Goal: Check status: Check status

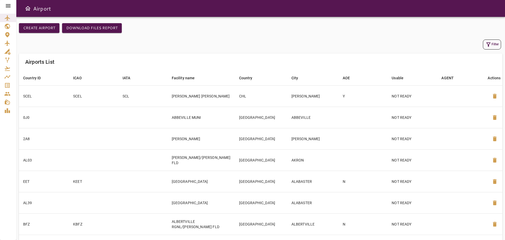
click at [490, 44] on icon "button" at bounding box center [489, 44] width 4 height 4
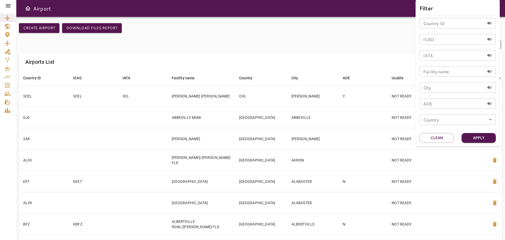
click at [209, 38] on div at bounding box center [252, 120] width 505 height 240
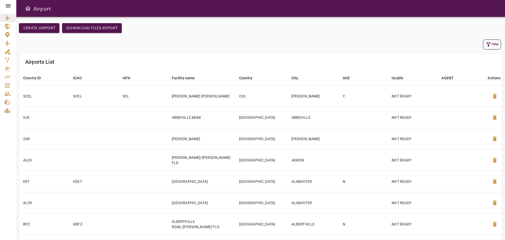
click at [8, 8] on icon at bounding box center [8, 6] width 6 height 6
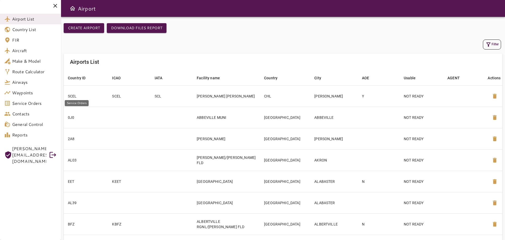
click at [28, 103] on span "Service Orders" at bounding box center [34, 103] width 45 height 6
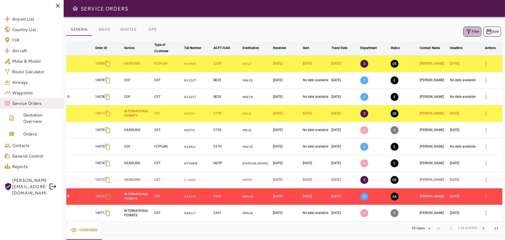
click at [474, 29] on button "Filter" at bounding box center [473, 32] width 18 height 10
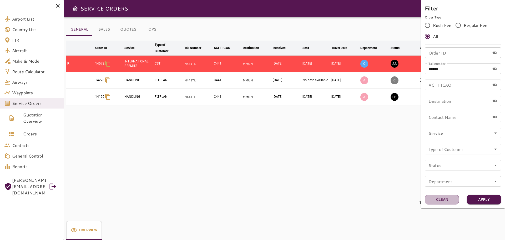
click at [444, 200] on button "Clean" at bounding box center [442, 200] width 34 height 10
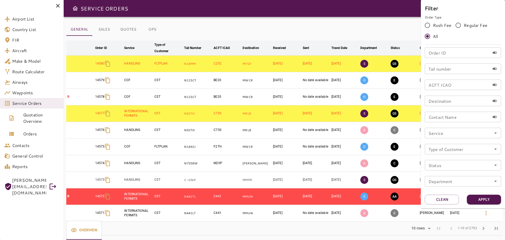
click at [445, 53] on input "Order ID" at bounding box center [457, 52] width 65 height 11
type input "*****"
click at [481, 200] on button "Apply" at bounding box center [484, 200] width 34 height 10
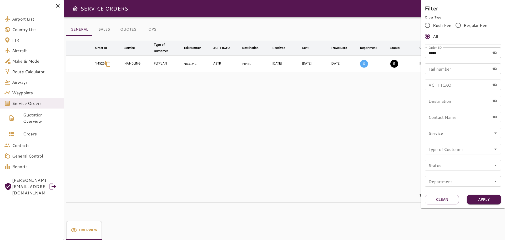
click at [299, 146] on div at bounding box center [252, 120] width 505 height 240
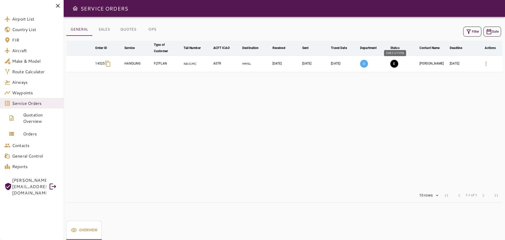
click at [396, 65] on button "E" at bounding box center [395, 64] width 8 height 8
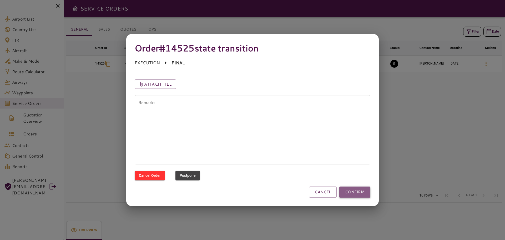
click at [360, 194] on button "CONFIRM" at bounding box center [355, 191] width 31 height 11
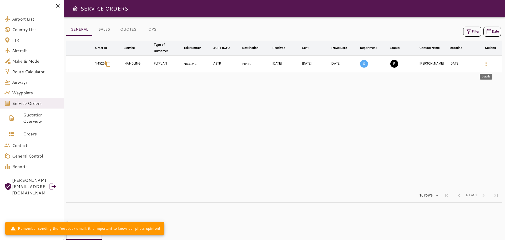
click at [484, 63] on icon "button" at bounding box center [486, 64] width 6 height 6
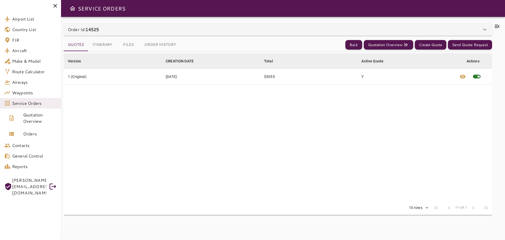
click at [497, 27] on icon at bounding box center [497, 26] width 6 height 6
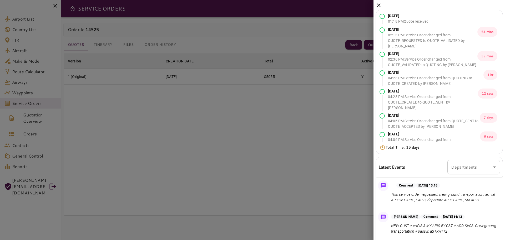
click at [379, 8] on icon at bounding box center [379, 5] width 6 height 6
